Goal: Find specific page/section: Find specific page/section

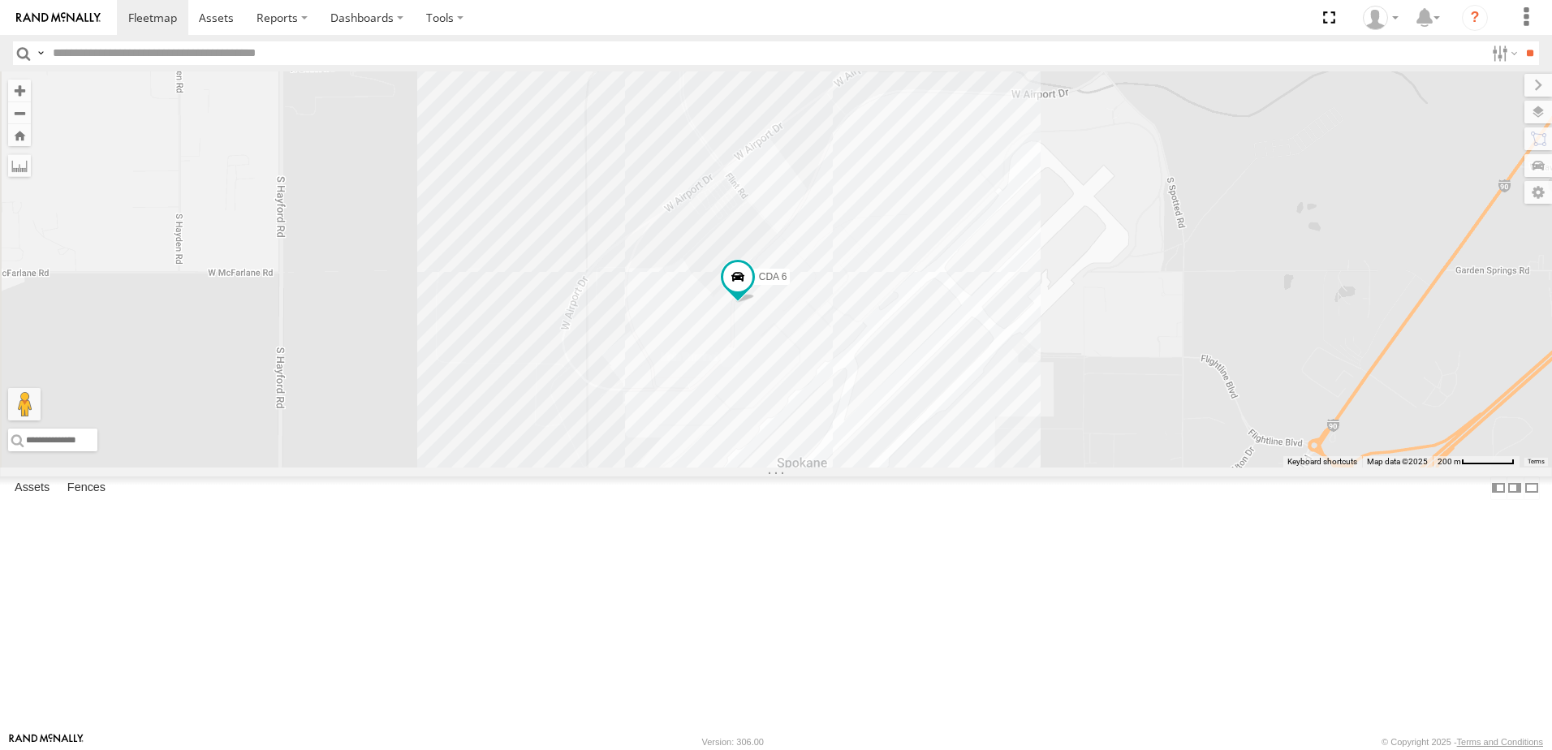
drag, startPoint x: 450, startPoint y: 315, endPoint x: 754, endPoint y: 258, distance: 309.6
click at [754, 258] on div "GOLF CDA 6 CDA 6" at bounding box center [776, 269] width 1552 height 396
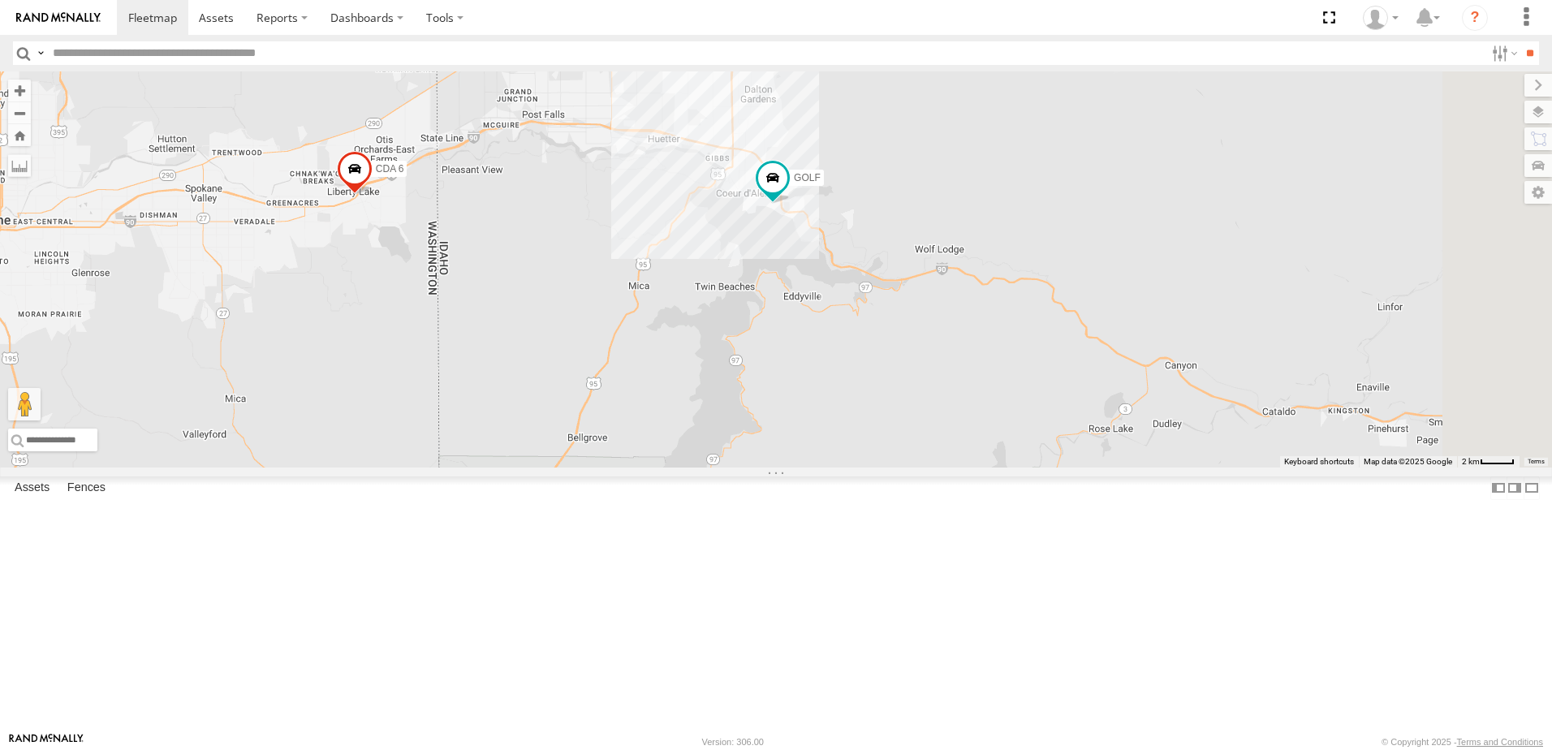
drag, startPoint x: 1415, startPoint y: 553, endPoint x: 463, endPoint y: 404, distance: 964.3
click at [463, 404] on div "GOLF CDA 6 CDA 6" at bounding box center [776, 269] width 1552 height 396
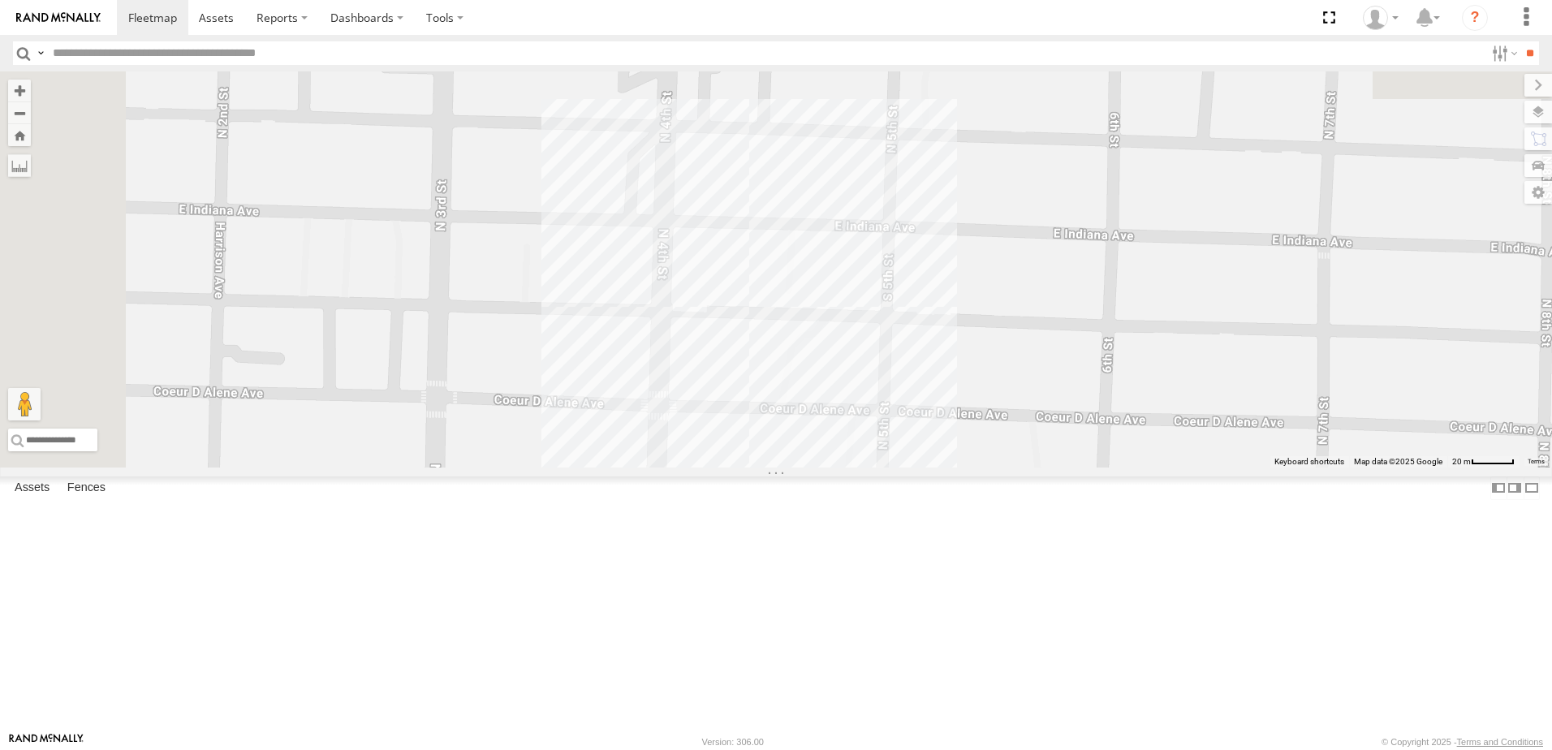
drag, startPoint x: 905, startPoint y: 154, endPoint x: 996, endPoint y: 791, distance: 643.5
click at [996, 749] on html at bounding box center [776, 375] width 1552 height 750
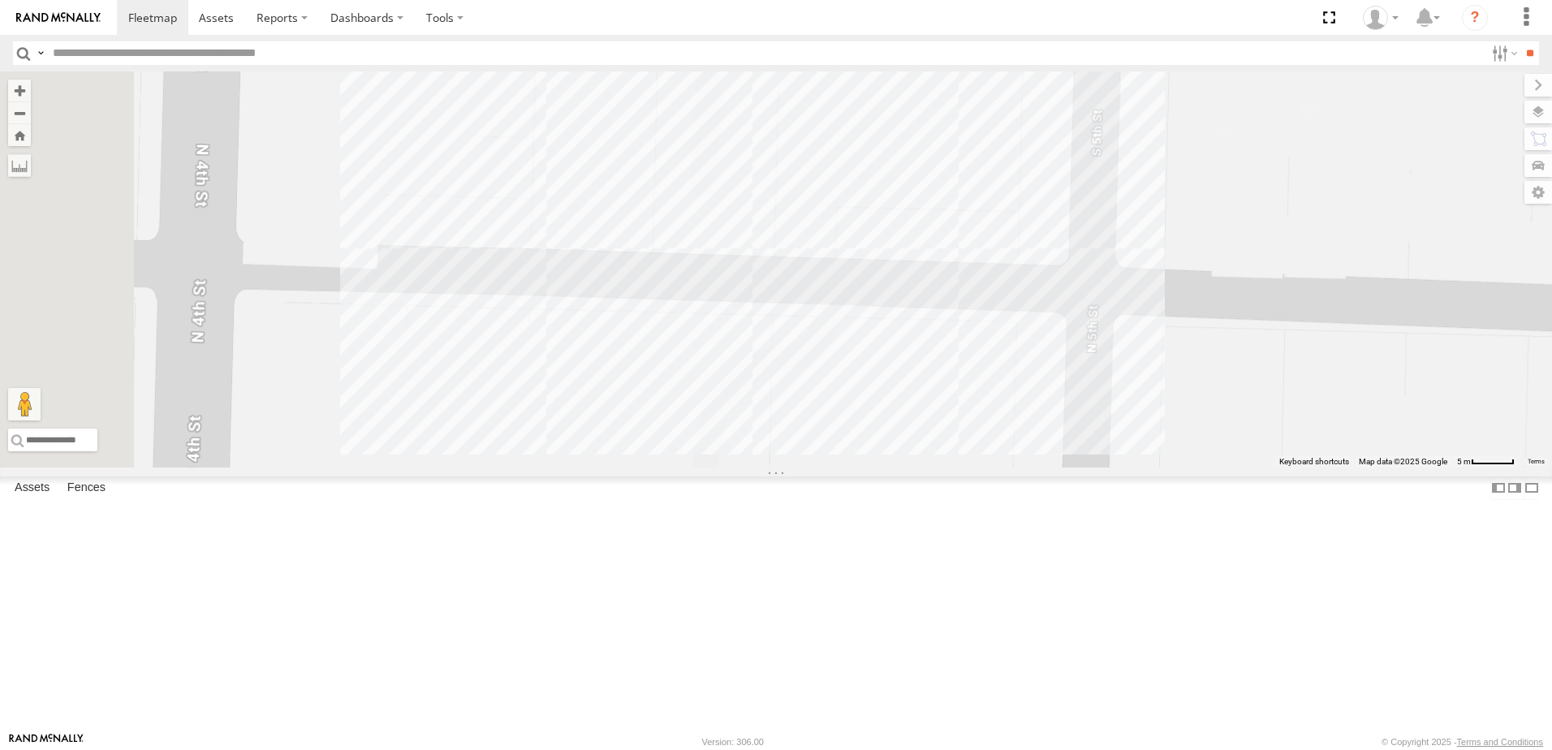
drag, startPoint x: 906, startPoint y: 440, endPoint x: 936, endPoint y: 791, distance: 352.6
click at [936, 749] on html at bounding box center [776, 375] width 1552 height 750
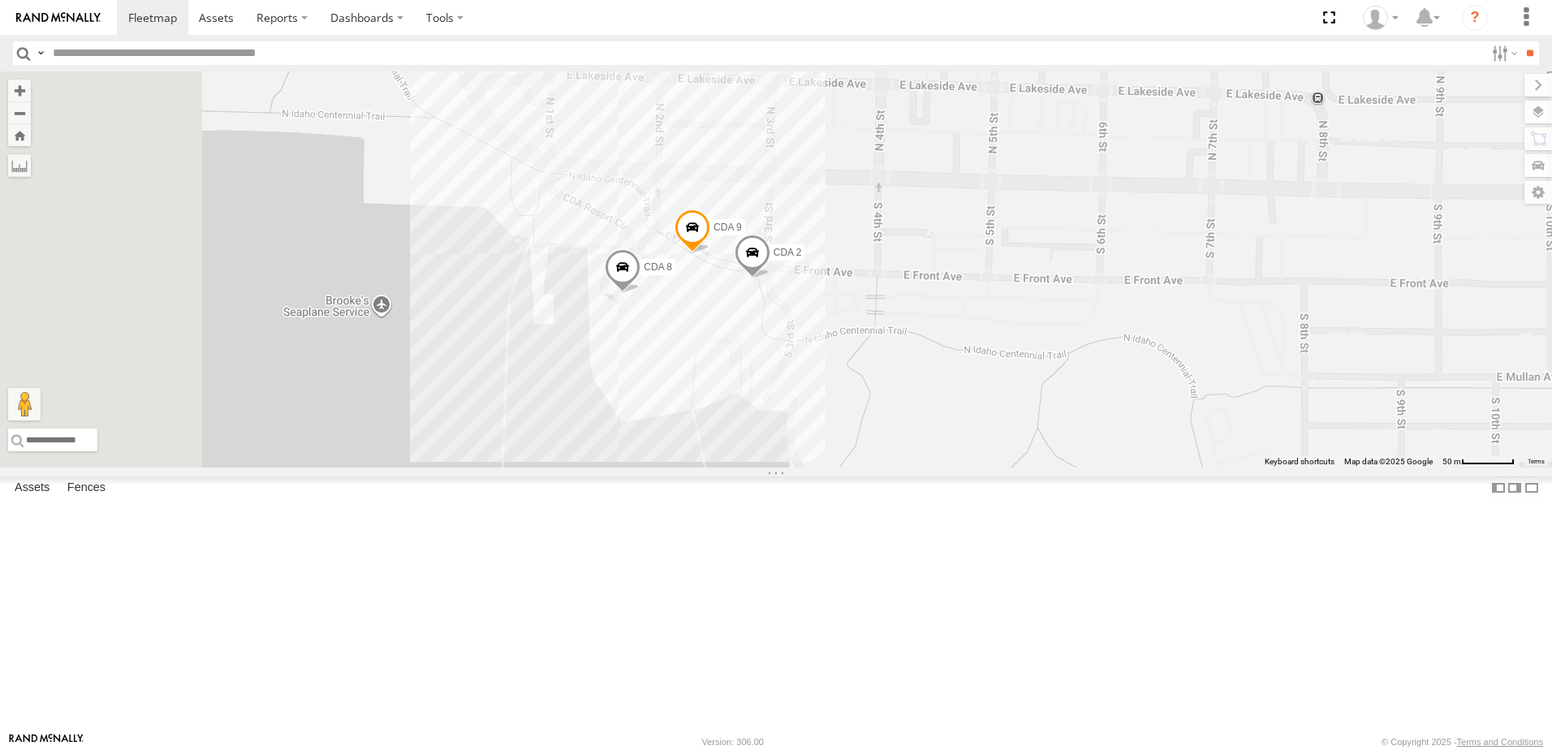
drag, startPoint x: 647, startPoint y: 678, endPoint x: 1009, endPoint y: 147, distance: 643.0
click at [1009, 147] on div "GOLF CDA 6 CDA 6 CDA 8 CDA 9 CDA 2 2" at bounding box center [776, 269] width 1552 height 396
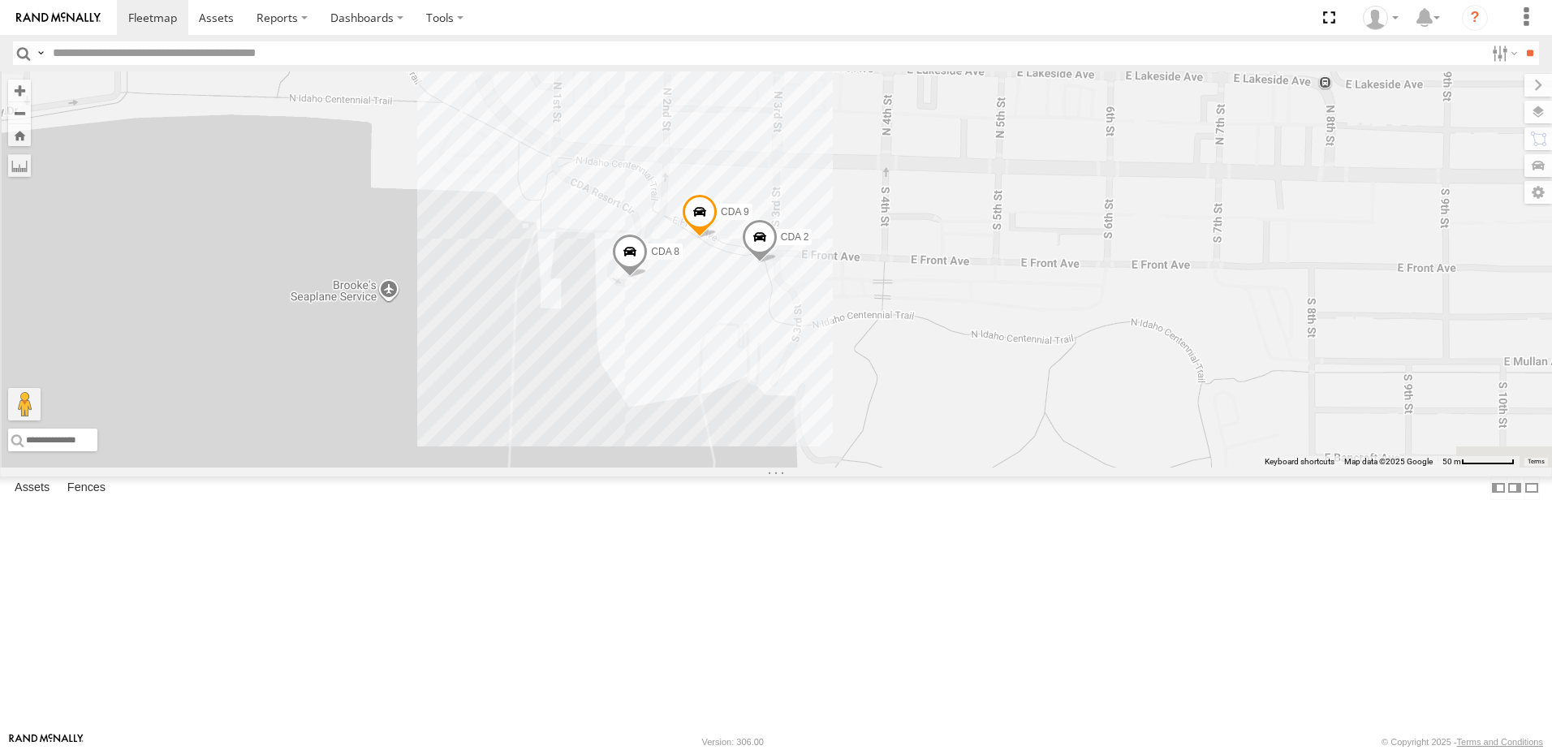
click at [717, 239] on span at bounding box center [700, 217] width 36 height 44
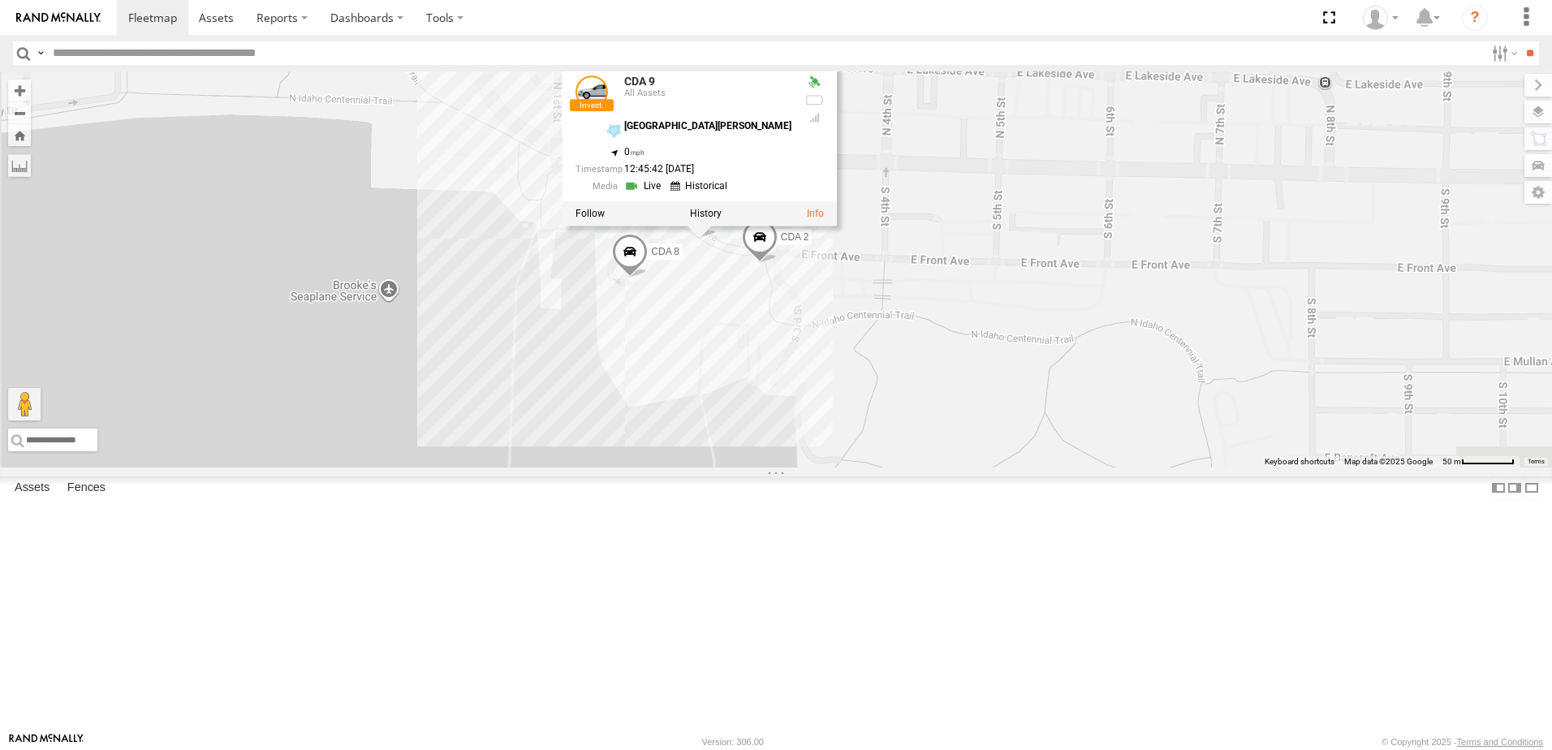
click at [791, 115] on div "CDA 9 All Assets" at bounding box center [683, 95] width 216 height 39
click at [608, 109] on link at bounding box center [591, 92] width 32 height 32
